Goal: Information Seeking & Learning: Check status

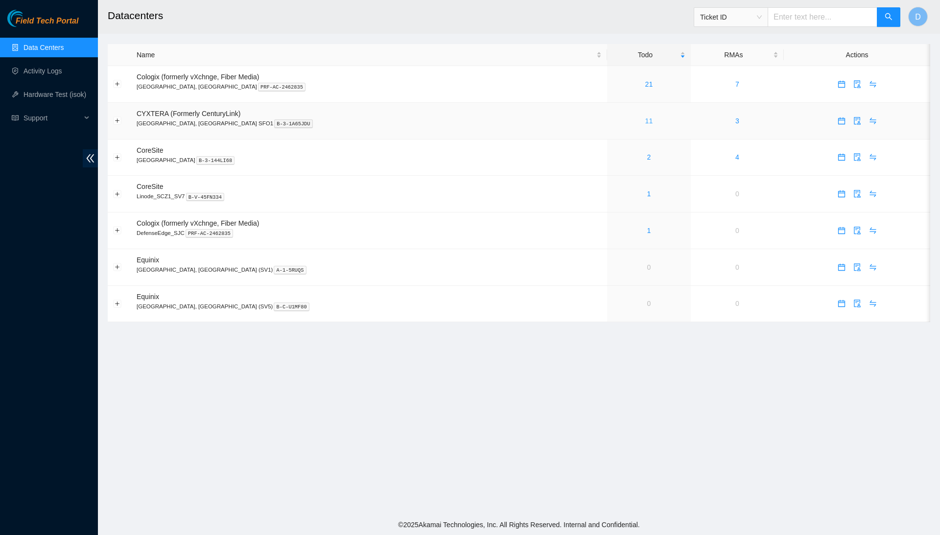
click at [646, 124] on link "11" at bounding box center [650, 121] width 8 height 8
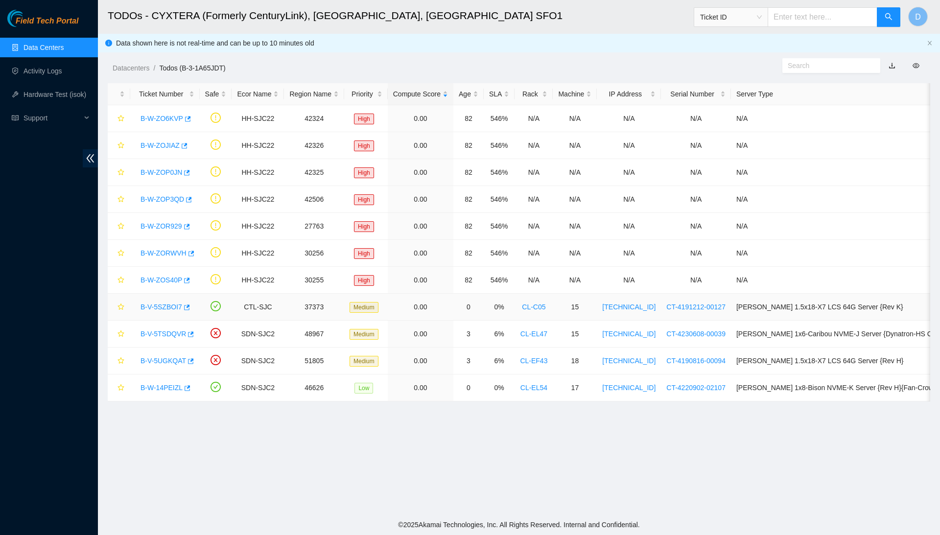
click at [181, 306] on link "B-V-5SZBOI7" at bounding box center [162, 307] width 42 height 8
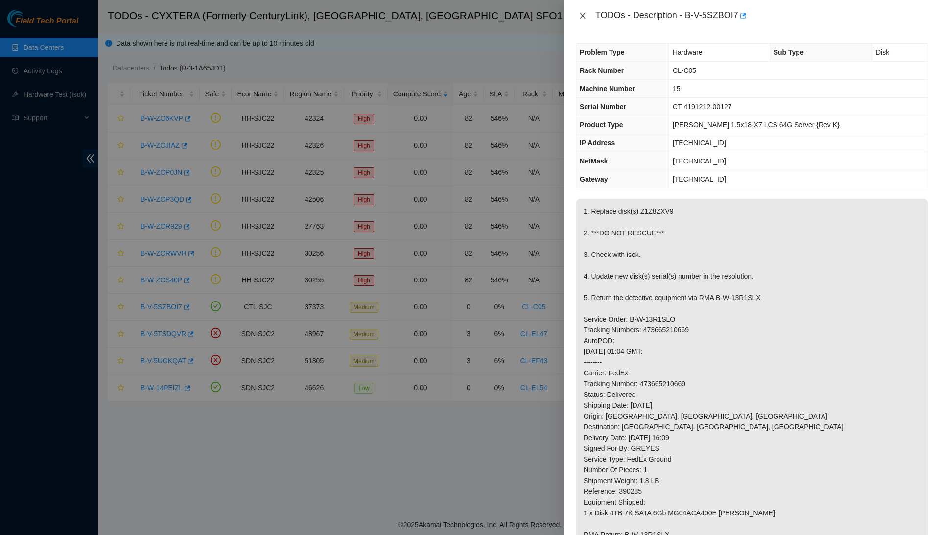
click at [582, 17] on icon "close" at bounding box center [583, 16] width 8 height 8
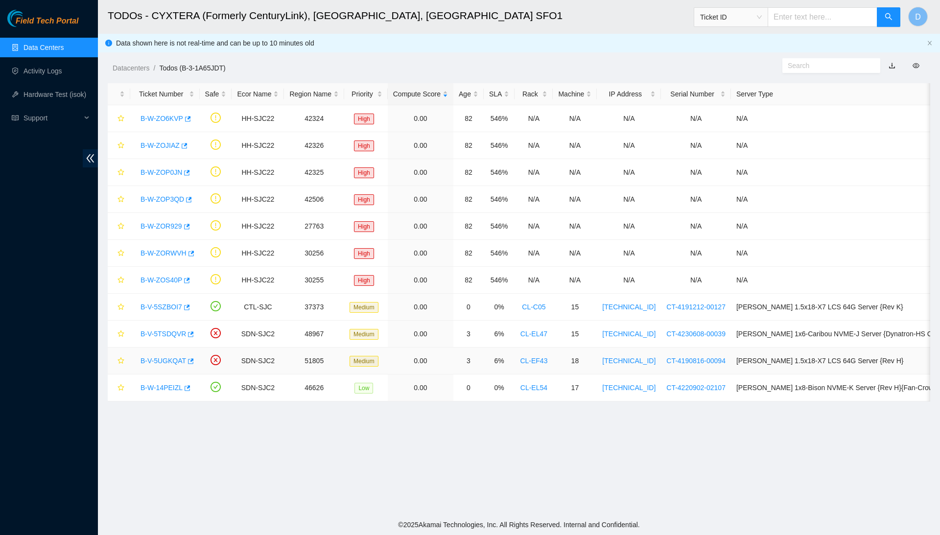
click at [178, 362] on link "B-V-5UGKQAT" at bounding box center [164, 361] width 46 height 8
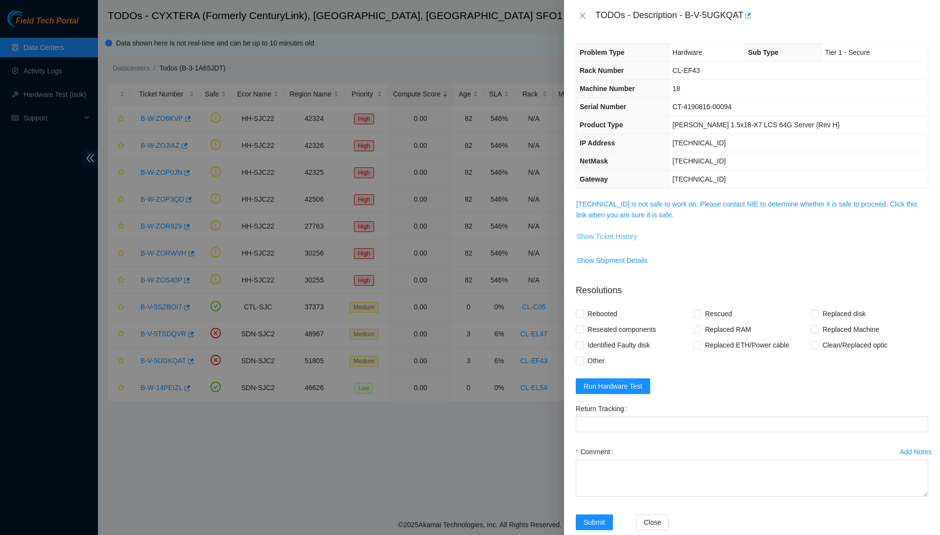
click at [632, 234] on span "Show Ticket History" at bounding box center [607, 236] width 60 height 11
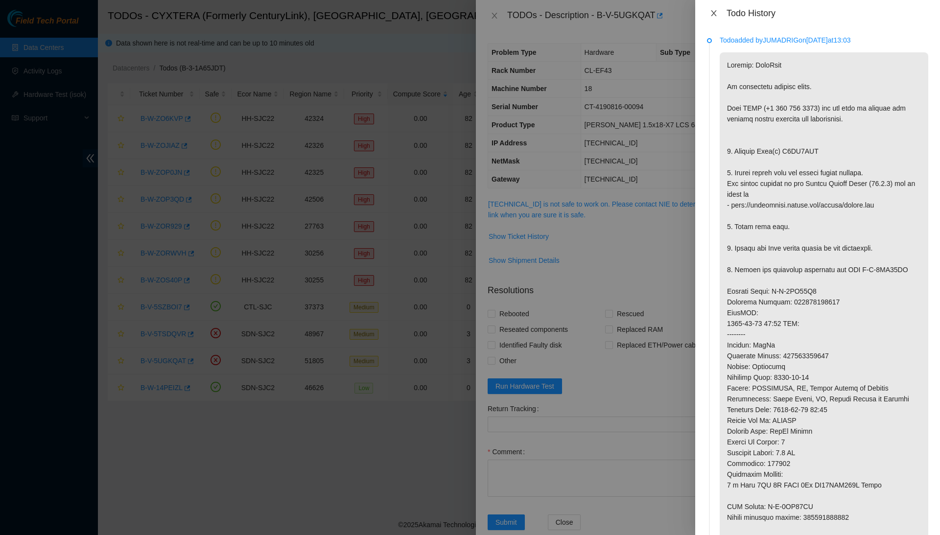
click at [714, 12] on icon "close" at bounding box center [713, 13] width 5 height 6
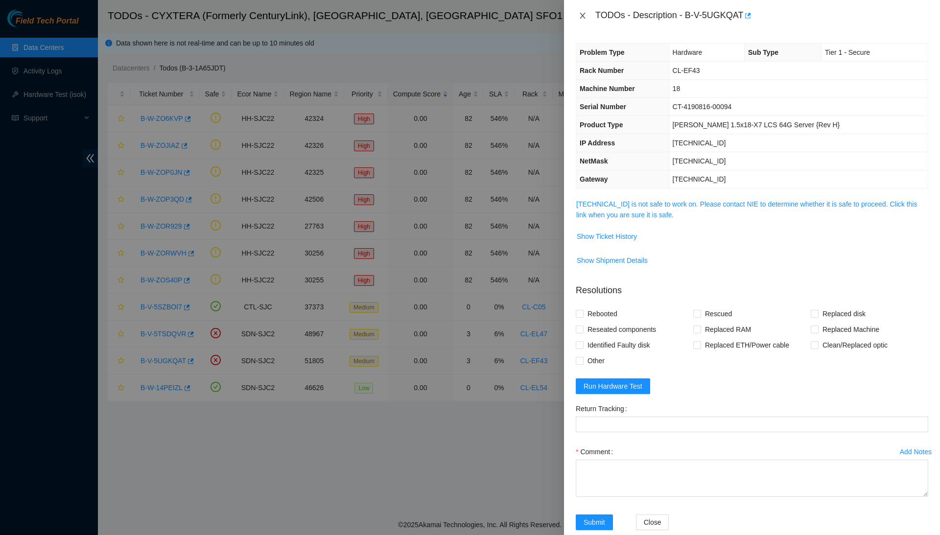
click at [581, 16] on icon "close" at bounding box center [583, 16] width 8 height 8
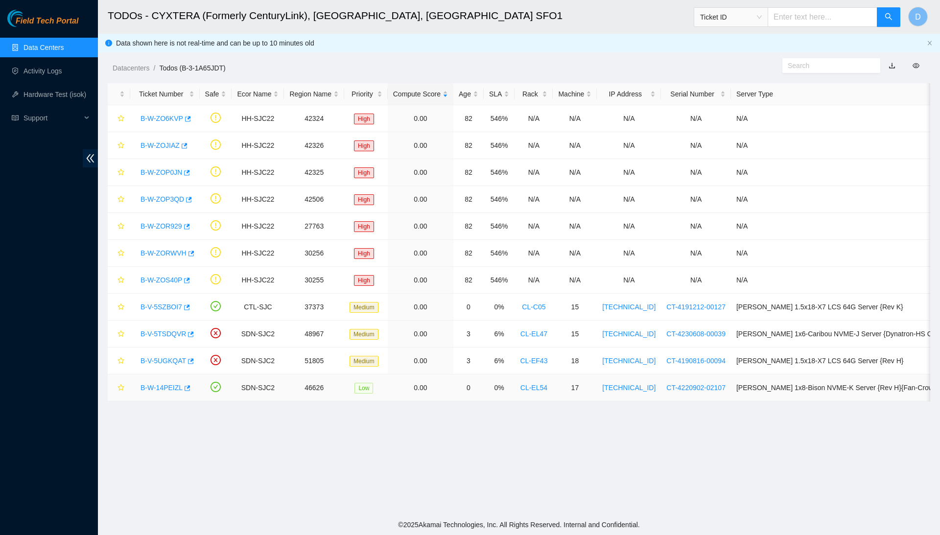
click at [169, 389] on link "B-W-14PEIZL" at bounding box center [162, 388] width 42 height 8
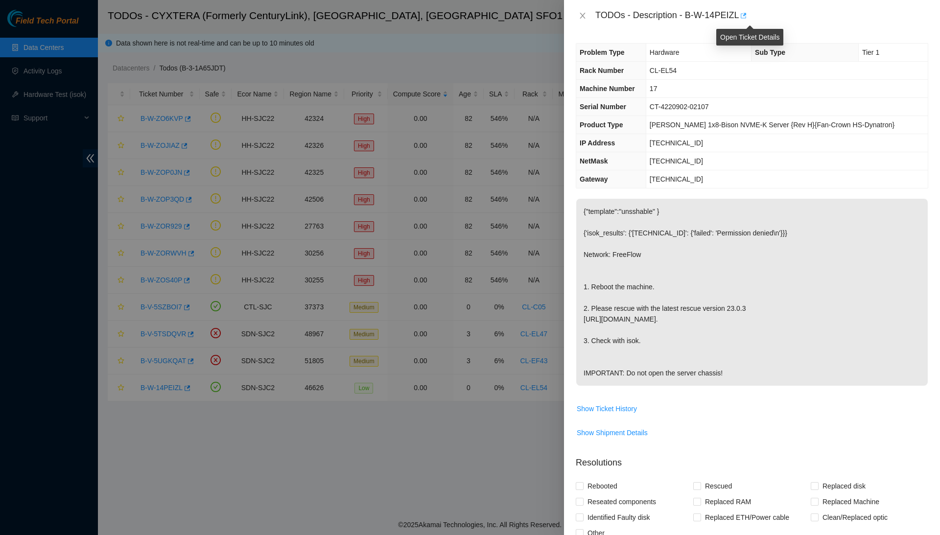
click at [747, 16] on icon "button" at bounding box center [745, 15] width 6 height 5
click at [586, 15] on icon "close" at bounding box center [583, 16] width 8 height 8
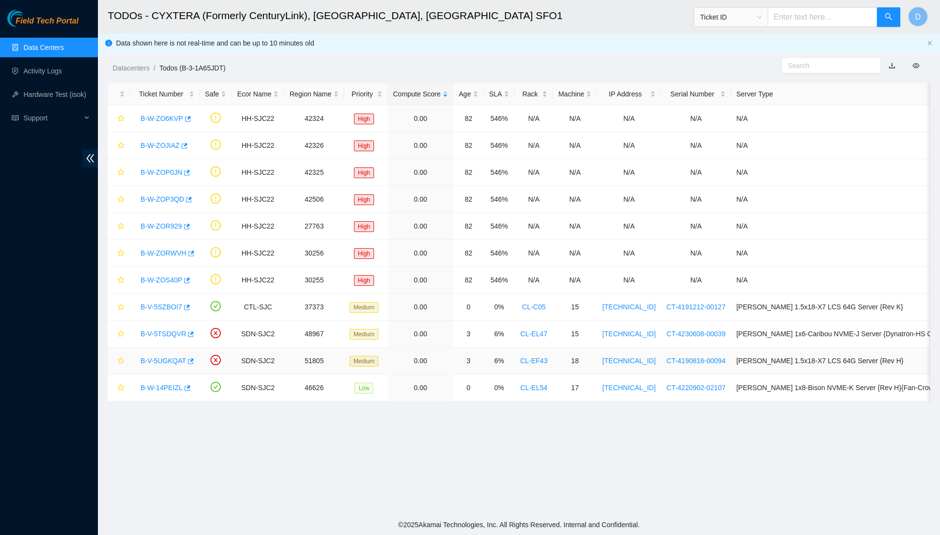
click at [179, 362] on link "B-V-5UGKQAT" at bounding box center [164, 361] width 46 height 8
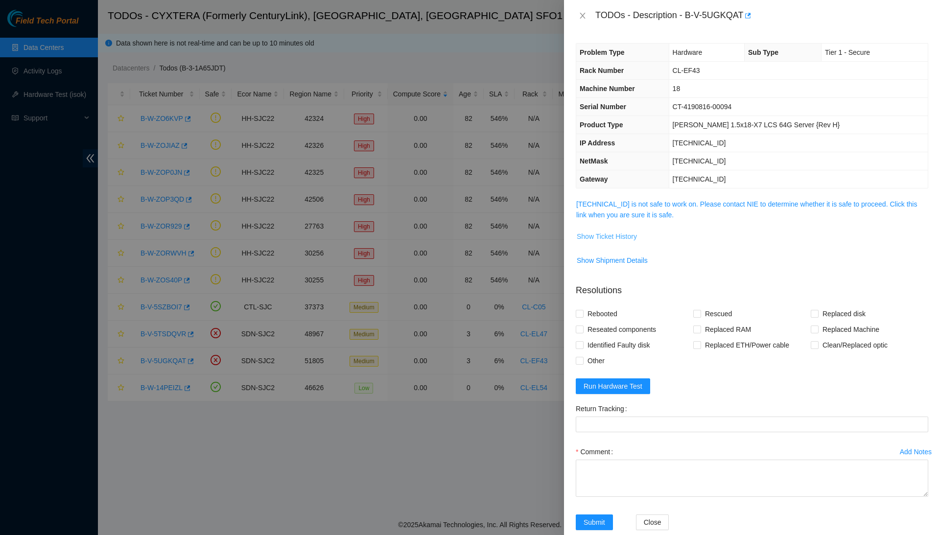
click at [631, 235] on span "Show Ticket History" at bounding box center [607, 236] width 60 height 11
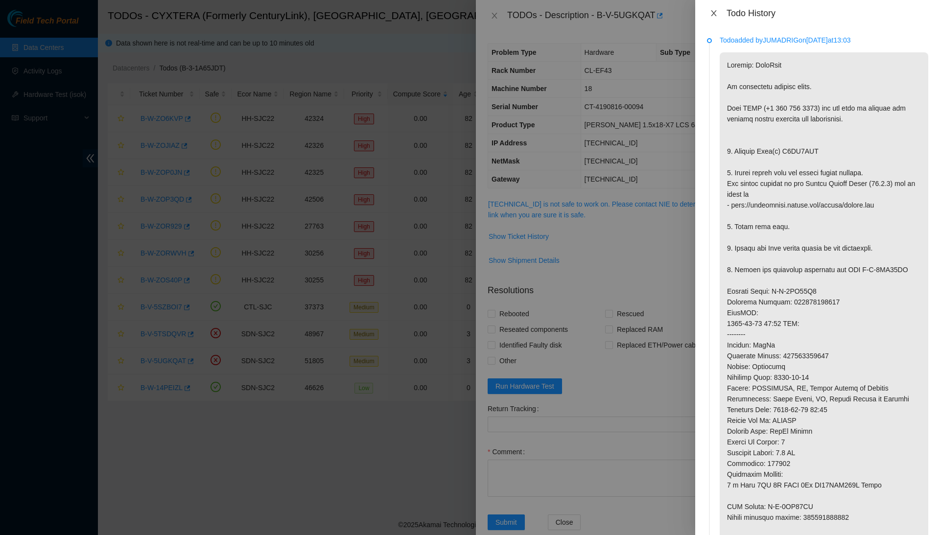
click at [716, 14] on icon "close" at bounding box center [714, 13] width 8 height 8
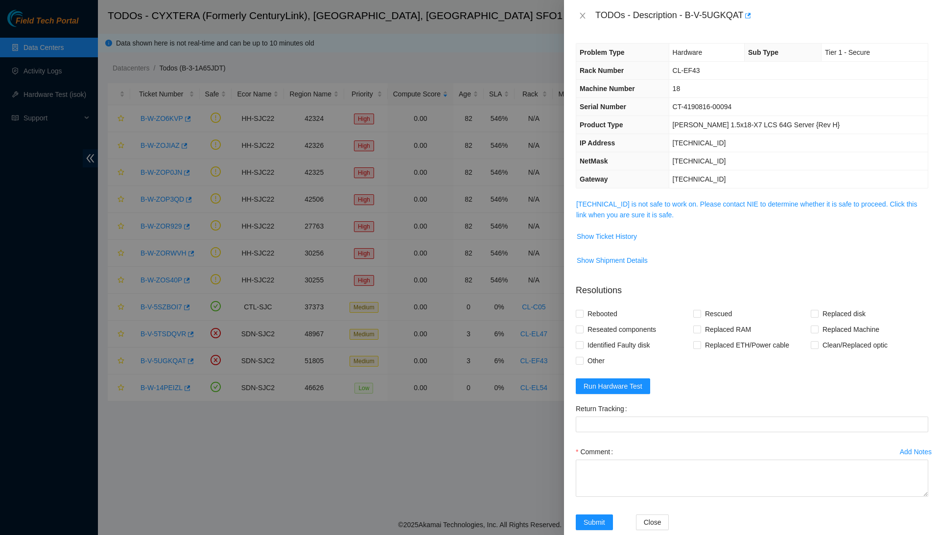
click at [716, 18] on div "TODOs - Description - B-V-5UGKQAT" at bounding box center [762, 16] width 333 height 16
click at [713, 21] on div "TODOs - Description - B-V-5UGKQAT" at bounding box center [762, 16] width 333 height 16
drag, startPoint x: 691, startPoint y: 14, endPoint x: 753, endPoint y: 23, distance: 63.3
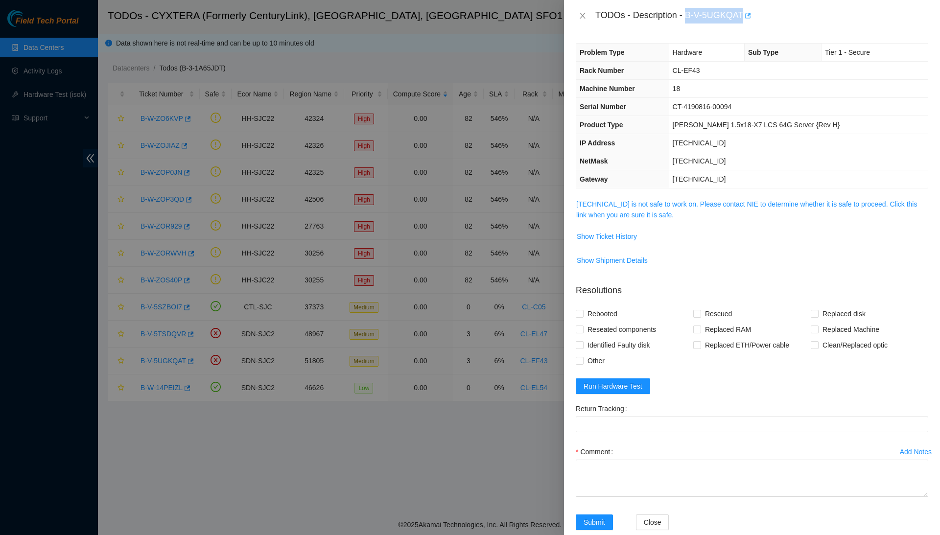
click at [753, 23] on body "Field Tech Portal Data Centers Activity Logs Hardware Test (isok) Support TODOs…" at bounding box center [470, 267] width 940 height 535
click at [751, 19] on icon "button" at bounding box center [747, 15] width 7 height 7
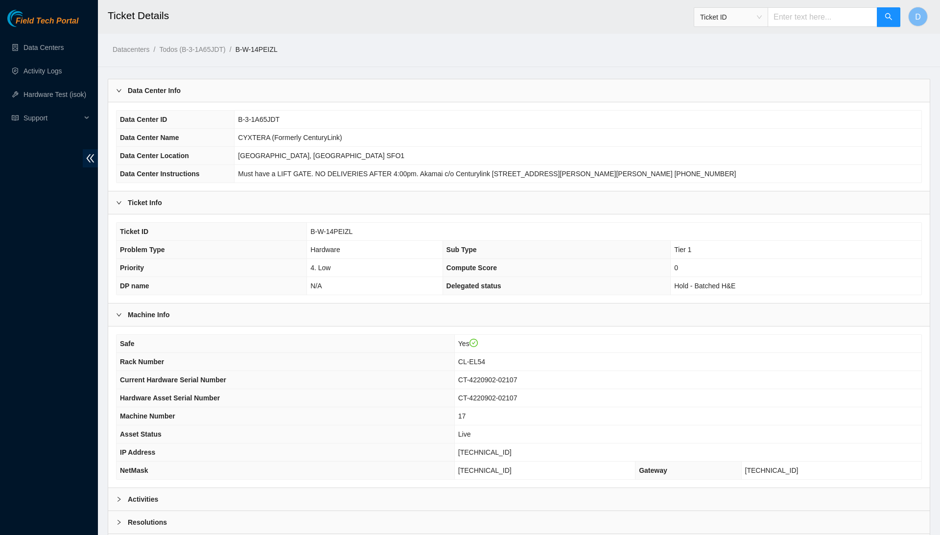
click at [318, 230] on span "B-W-14PEIZL" at bounding box center [332, 232] width 42 height 8
copy span "B-W-14PEIZL"
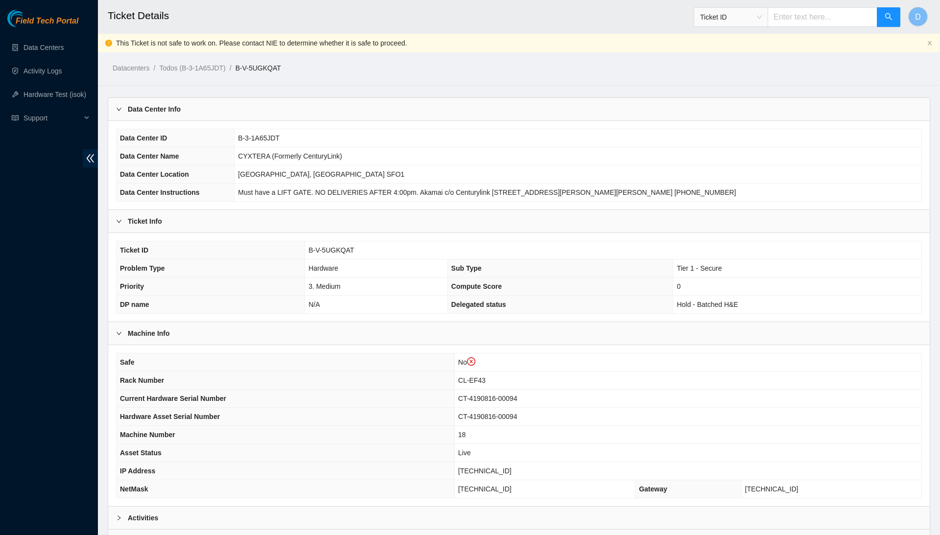
click at [336, 250] on span "B-V-5UGKQAT" at bounding box center [332, 250] width 46 height 8
copy span "B-V-5UGKQAT"
